Goal: Transaction & Acquisition: Purchase product/service

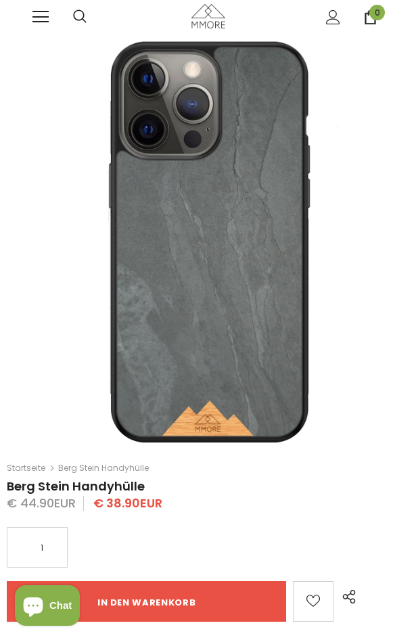
type input "Add to cart"
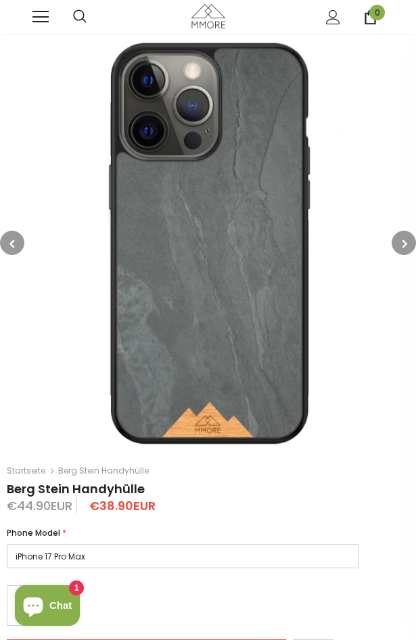
click at [168, 561] on select "iPhone 17 Pro Max iPhone 17 Pro iPhone 17 Air iPhone 17 iPhone 16e iPhone 16 Pr…" at bounding box center [183, 556] width 352 height 24
select select "Samsung Galaxy S24"
click at [7, 544] on select "iPhone 17 Pro Max iPhone 17 Pro iPhone 17 Air iPhone 17 iPhone 16e iPhone 16 Pr…" at bounding box center [183, 556] width 352 height 24
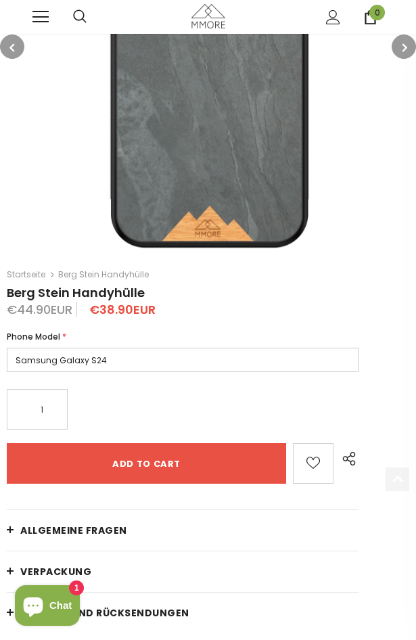
scroll to position [203, 0]
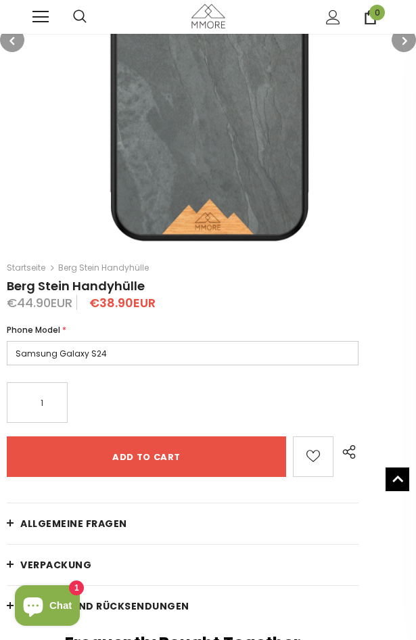
click at [106, 517] on span "Allgemeine Fragen" at bounding box center [73, 524] width 107 height 14
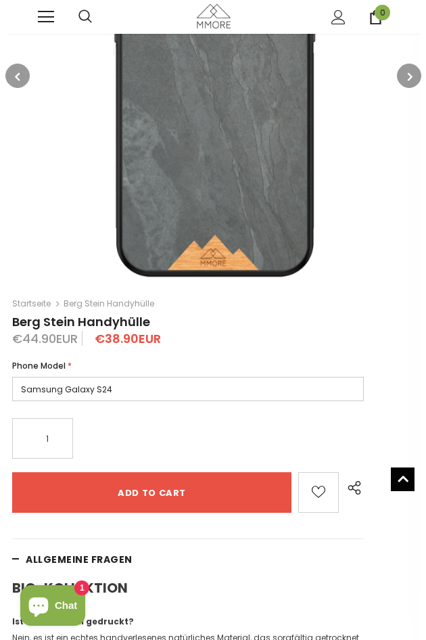
scroll to position [0, 0]
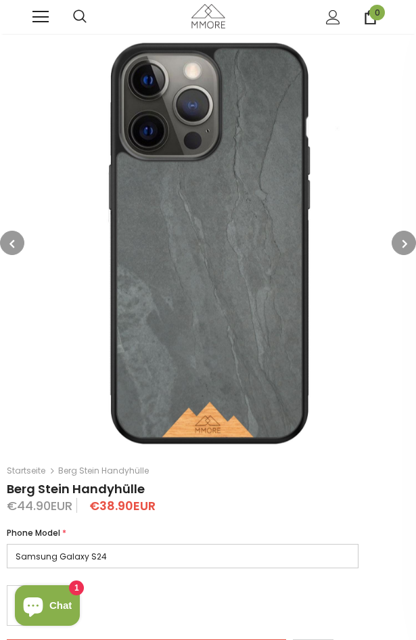
click at [47, 24] on link at bounding box center [40, 17] width 16 height 16
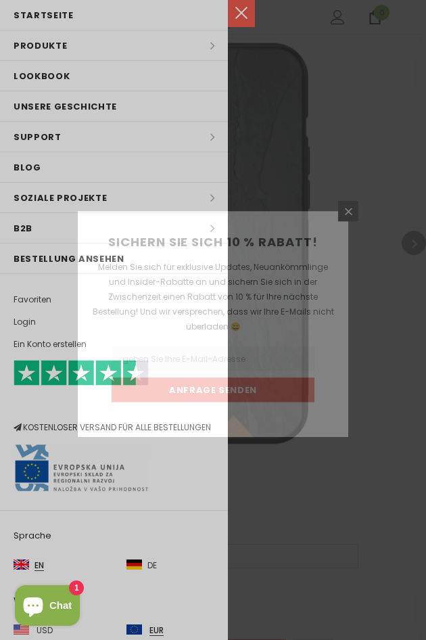
click at [100, 42] on div "Sichern Sie sich 10 % Rabatt! Melden Sie sich für exklusive Updates, Neuankömml…" at bounding box center [213, 320] width 426 height 640
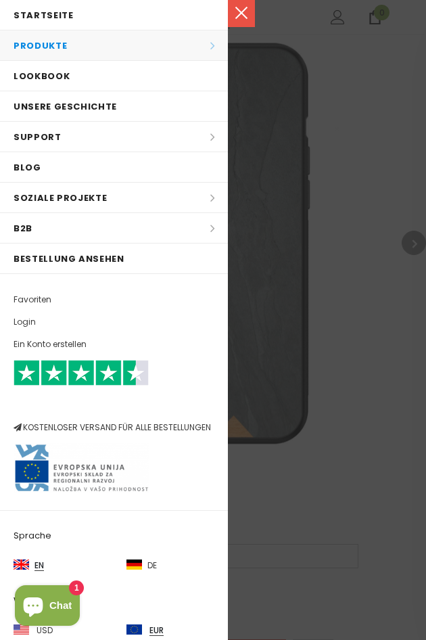
click at [37, 41] on li "Produkte Produkte Alle Produkte Alle Produkte PROBE SETS Bio-Sammlung Holz-Samm…" at bounding box center [114, 45] width 228 height 30
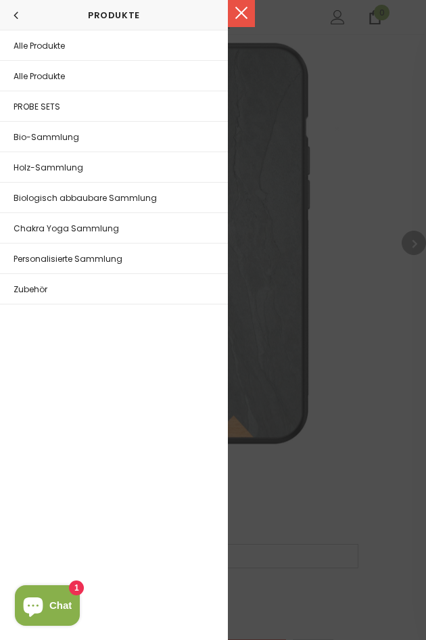
click at [47, 134] on span "Bio-Sammlung" at bounding box center [47, 137] width 66 height 12
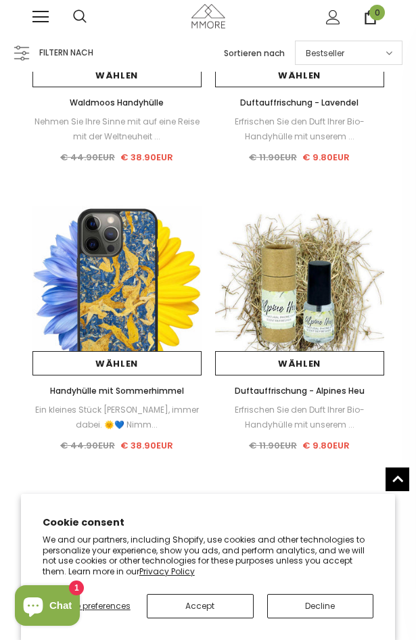
scroll to position [1421, 0]
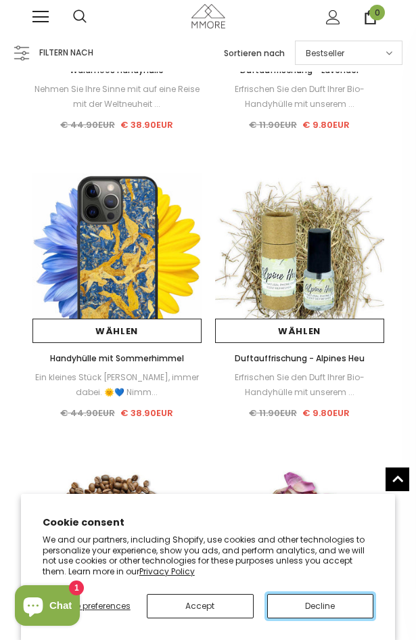
click at [294, 611] on button "Decline" at bounding box center [320, 606] width 107 height 24
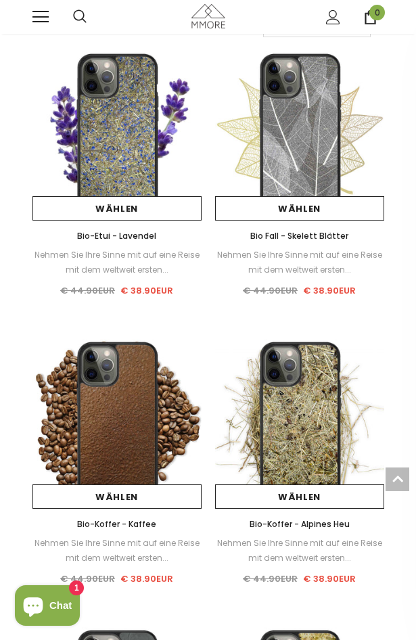
scroll to position [68, 0]
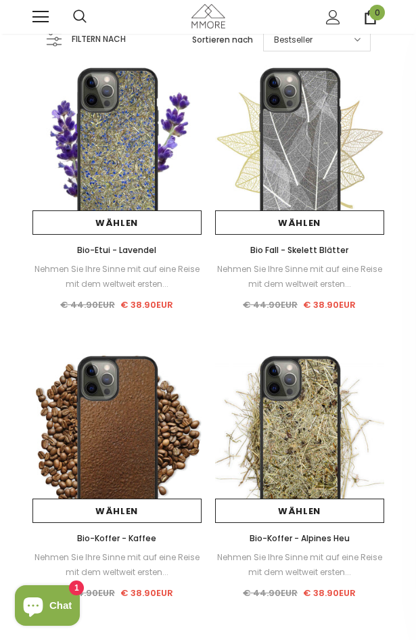
click at [133, 160] on img at bounding box center [116, 149] width 169 height 169
